Goal: Task Accomplishment & Management: Use online tool/utility

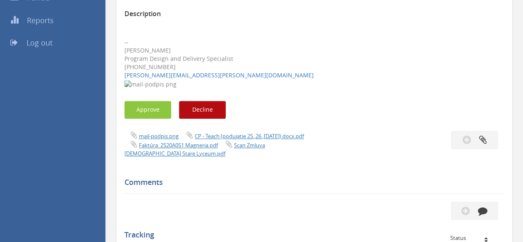
scroll to position [124, 0]
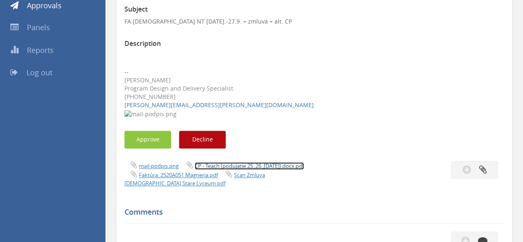
click at [223, 167] on link "CP - Teach (podujatie 25.,26.,[DATE]).docx.pdf" at bounding box center [249, 165] width 109 height 7
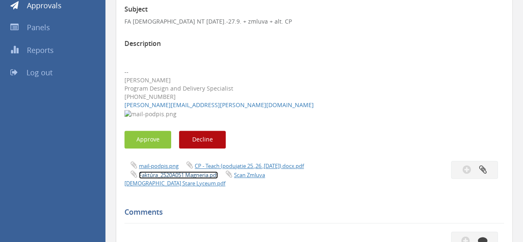
click at [218, 174] on link "Faktúra_2520A051 Magneria.pdf" at bounding box center [178, 174] width 79 height 7
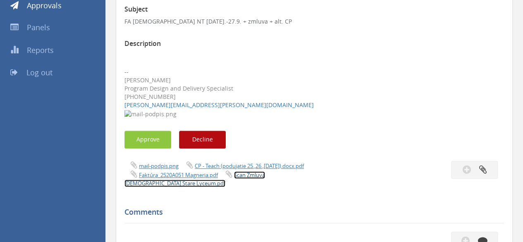
click at [180, 185] on link "Scan Zmluva [DEMOGRAPHIC_DATA] Stare Lyceum.pdf" at bounding box center [194, 179] width 140 height 16
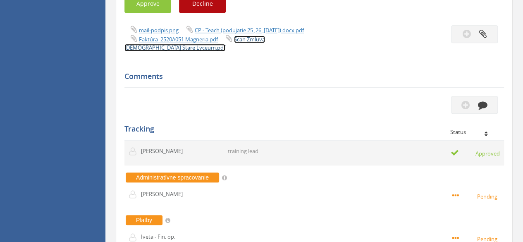
scroll to position [207, 0]
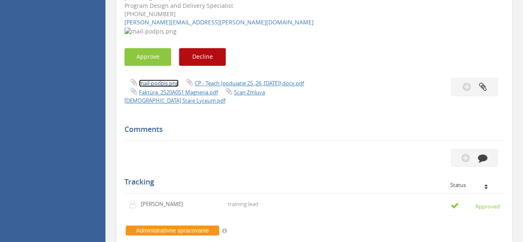
click at [153, 85] on link "mail-podpis.png" at bounding box center [159, 82] width 40 height 7
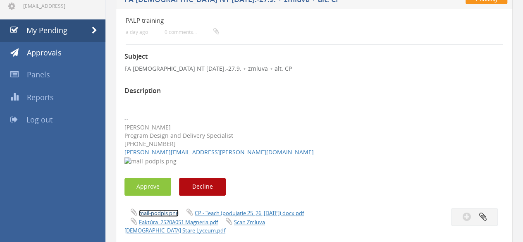
scroll to position [0, 0]
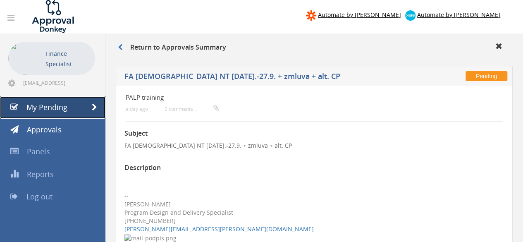
click at [71, 105] on link "My Pending" at bounding box center [52, 107] width 105 height 22
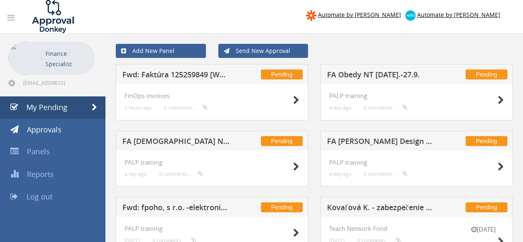
click at [347, 73] on h5 "FA Obedy NT [DATE].-27.9." at bounding box center [380, 76] width 107 height 10
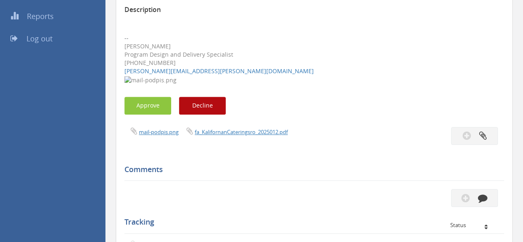
scroll to position [207, 0]
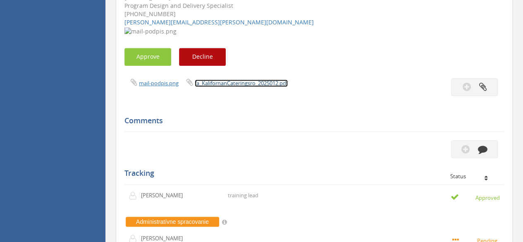
click at [250, 85] on link "fa_KalifornanCateringsro_2025012.pdf" at bounding box center [241, 82] width 93 height 7
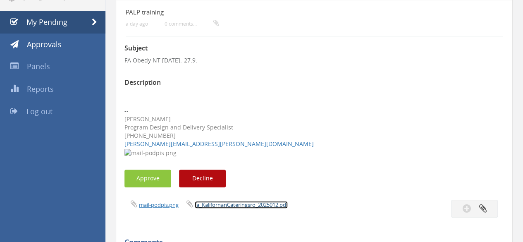
scroll to position [41, 0]
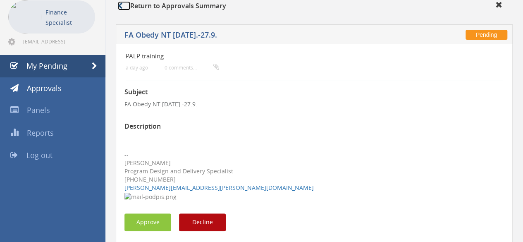
click at [122, 5] on icon at bounding box center [120, 5] width 5 height 7
click at [74, 66] on link "My Pending" at bounding box center [52, 66] width 105 height 22
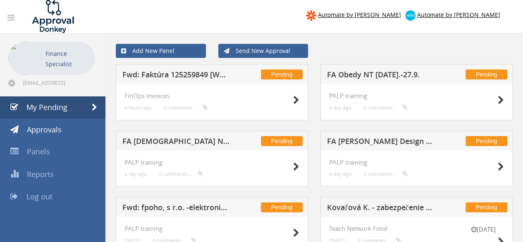
click at [172, 70] on div "Pending Fwd: Faktúra 125259849 [Websupport]" at bounding box center [212, 74] width 192 height 20
click at [177, 73] on h5 "Fwd: Faktúra 125259849 [Websupport]" at bounding box center [175, 76] width 107 height 10
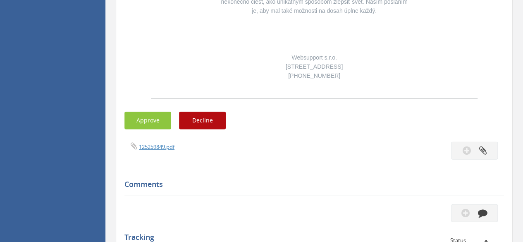
scroll to position [1116, 0]
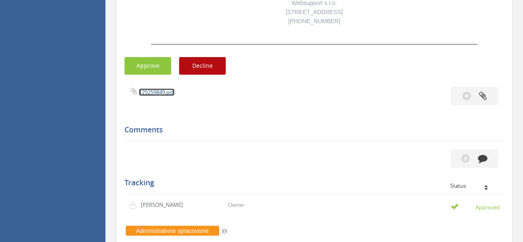
click at [150, 88] on link "125259849.pdf" at bounding box center [157, 91] width 36 height 7
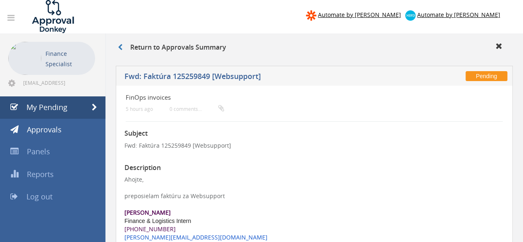
scroll to position [0, 0]
click at [69, 108] on link "My Pending" at bounding box center [52, 107] width 105 height 22
